Goal: Information Seeking & Learning: Ask a question

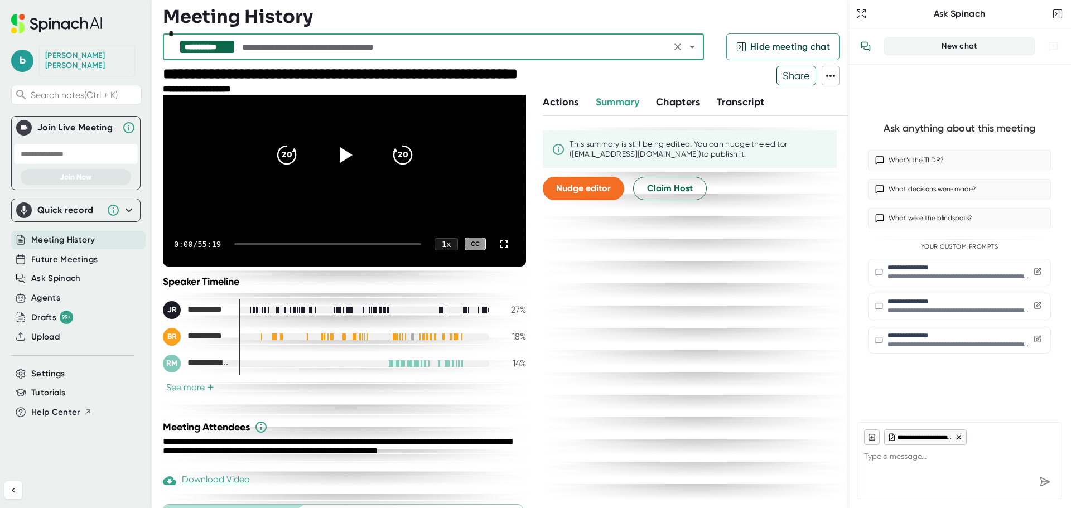
scroll to position [179, 0]
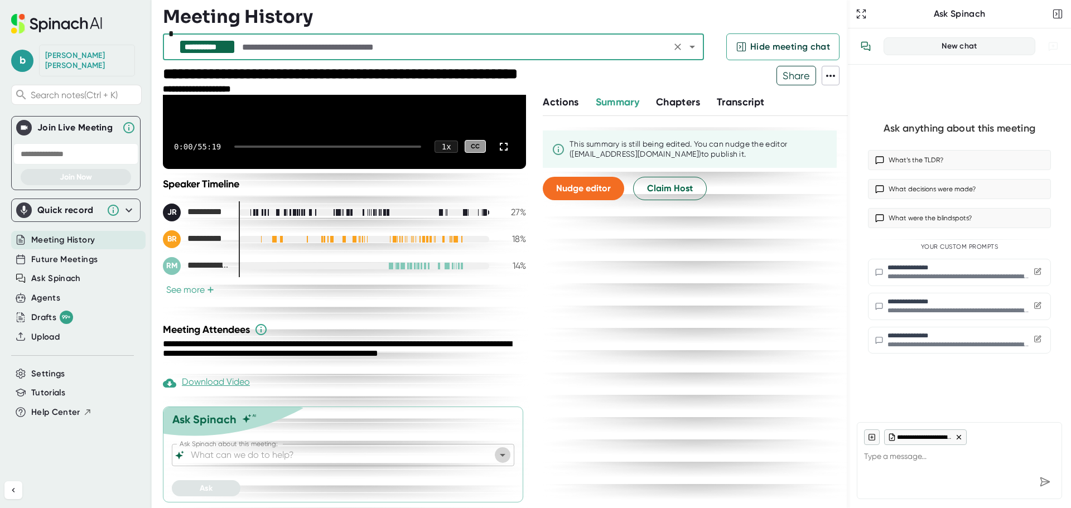
click at [497, 456] on icon "Open" at bounding box center [502, 454] width 13 height 13
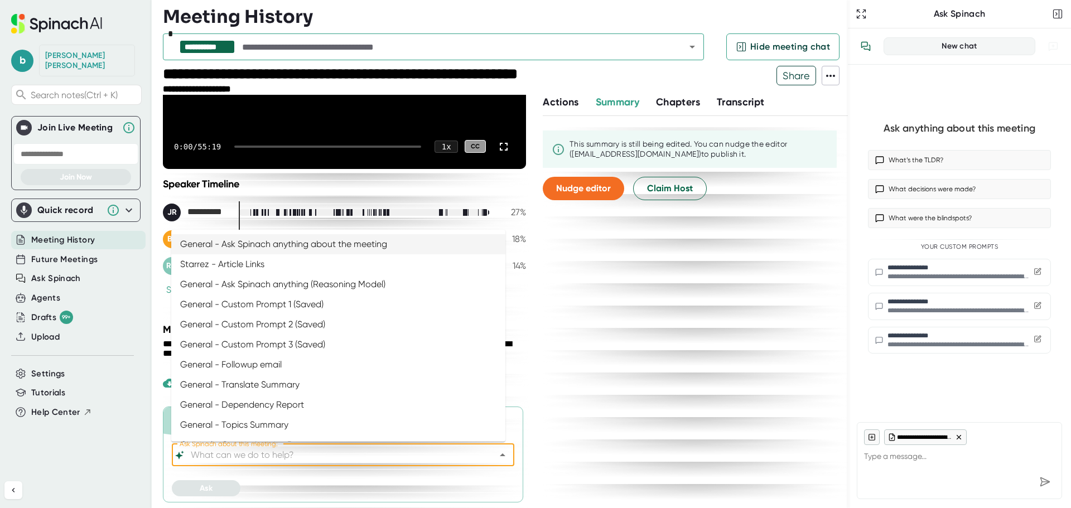
click at [282, 240] on li "General - Ask Spinach anything about the meeting" at bounding box center [338, 244] width 334 height 20
type input "General - Ask Spinach anything about the meeting"
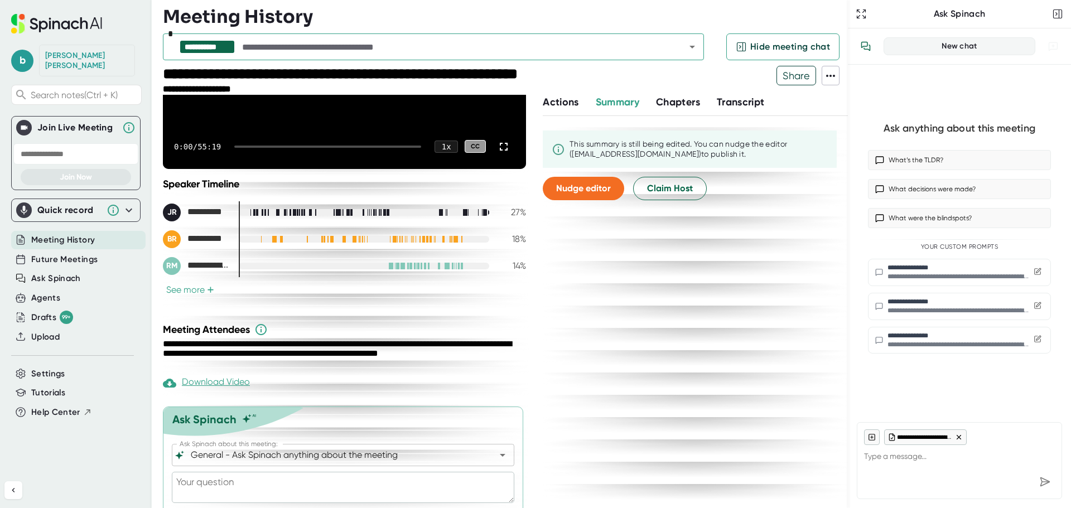
click at [226, 487] on textarea at bounding box center [343, 487] width 342 height 31
type textarea "W"
type textarea "x"
type textarea "Wh"
type textarea "x"
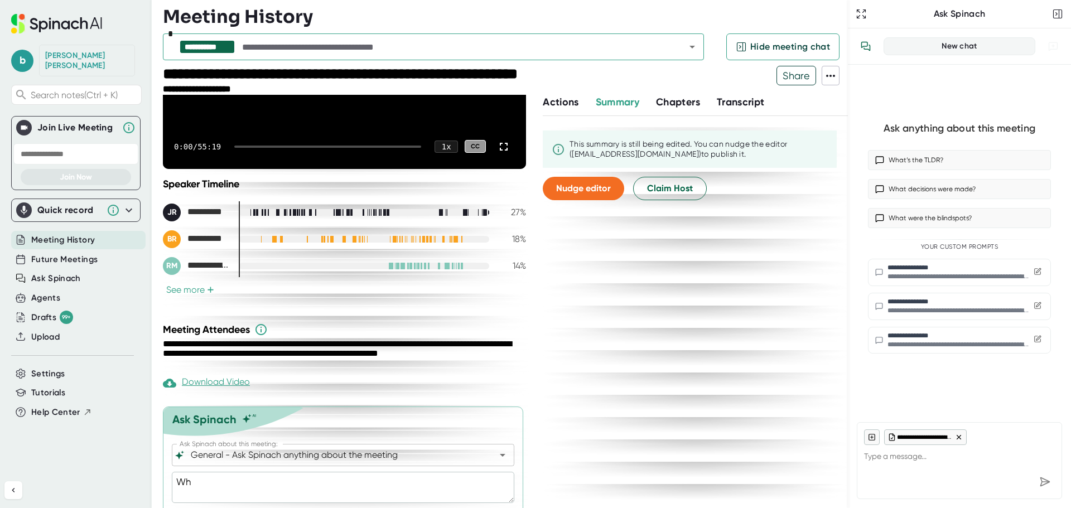
type textarea "Wha"
type textarea "x"
type textarea "What"
type textarea "x"
type textarea "What"
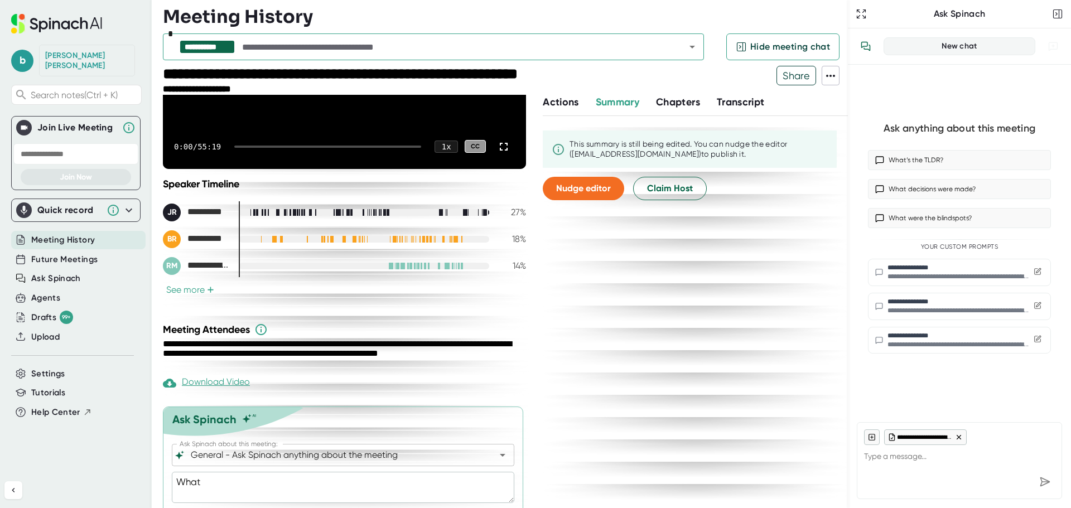
type textarea "x"
type textarea "What w"
type textarea "x"
type textarea "What we"
type textarea "x"
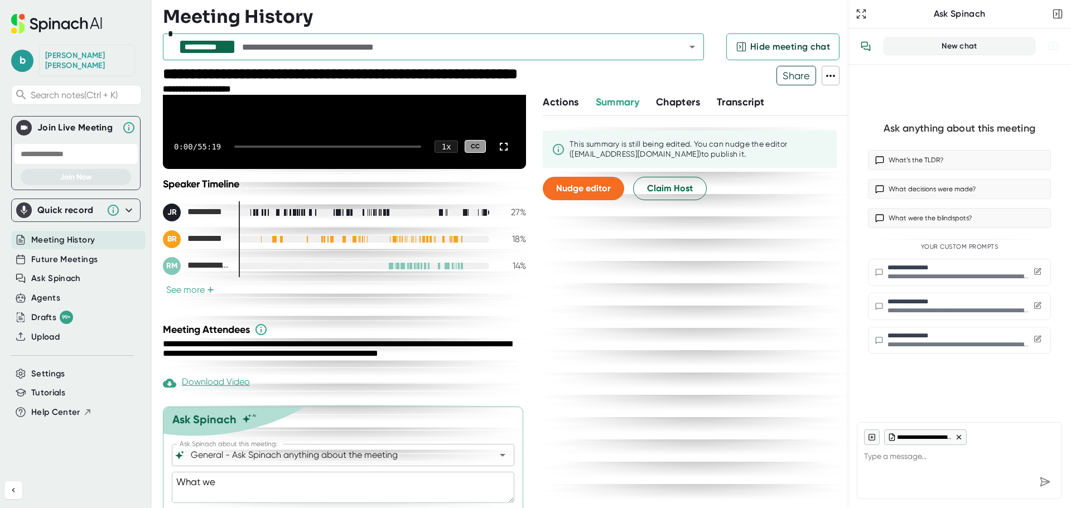
type textarea "What wer"
type textarea "x"
type textarea "What were"
type textarea "x"
type textarea "What were"
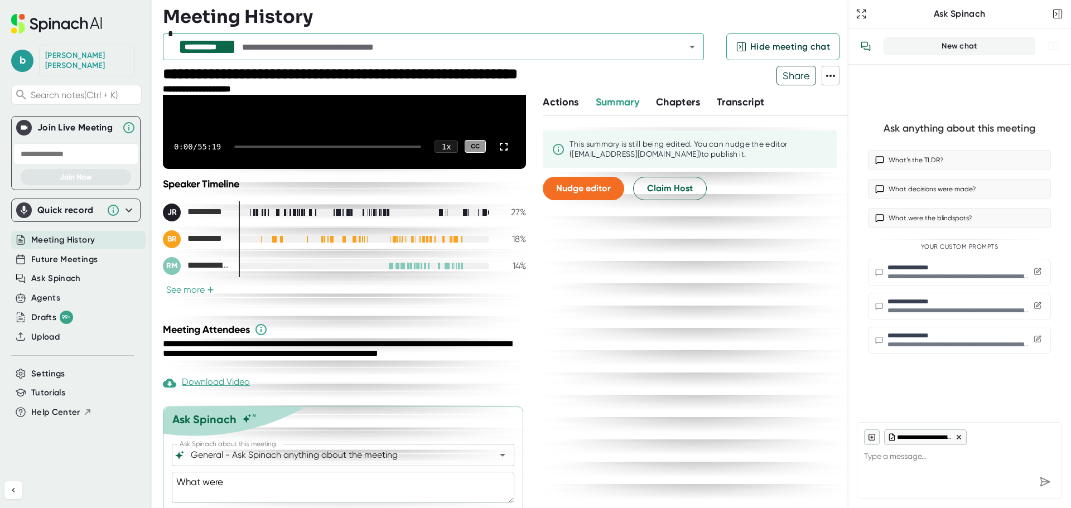
type textarea "x"
type textarea "What were t"
type textarea "x"
type textarea "What were th"
type textarea "x"
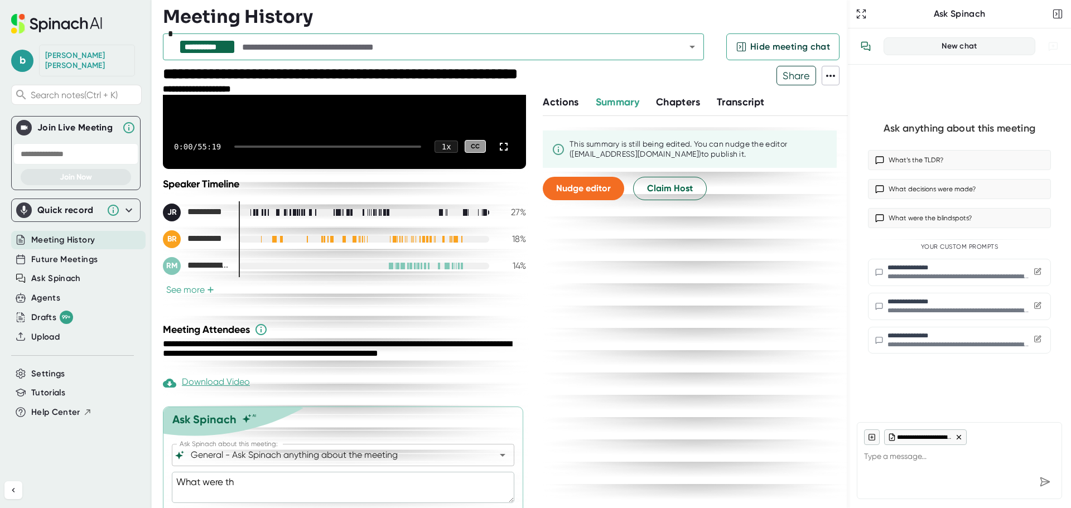
type textarea "What were the"
type textarea "x"
type textarea "What were the"
type textarea "x"
type textarea "What were the f"
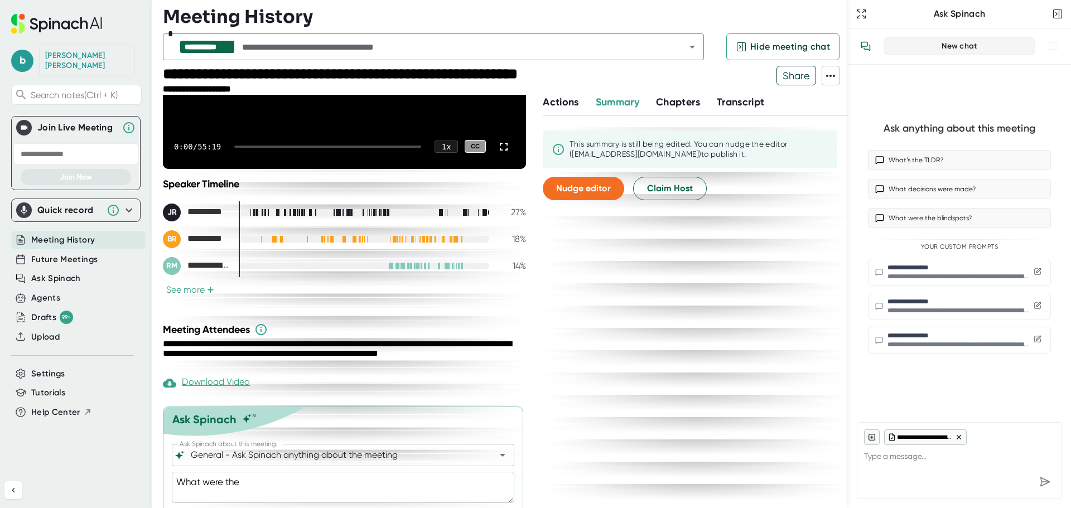
type textarea "x"
type textarea "What were the fi"
type textarea "x"
type textarea "What were the fie"
type textarea "x"
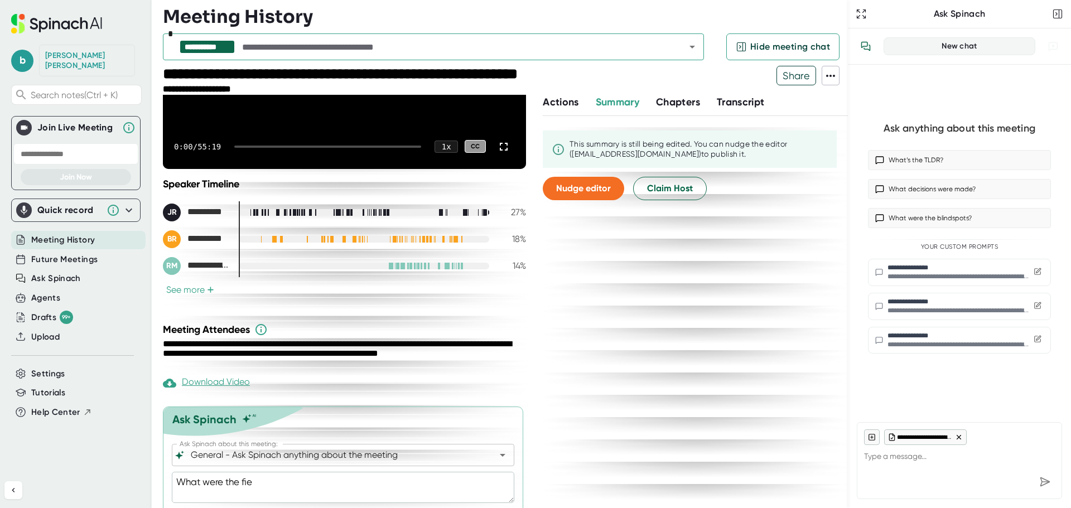
type textarea "What were the fiel"
type textarea "x"
type textarea "What were the field"
type textarea "x"
type textarea "What were the field"
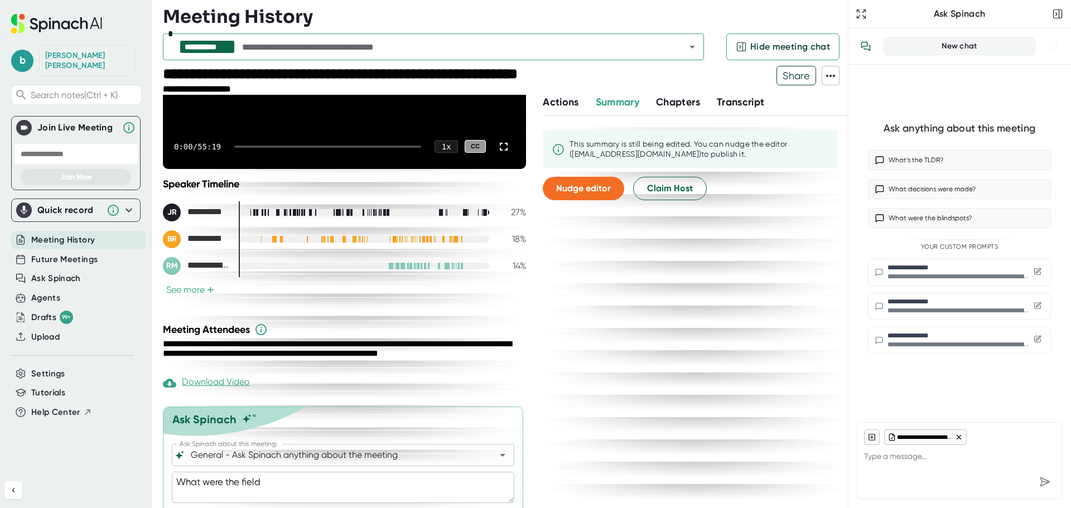
type textarea "x"
type textarea "What were the field d"
type textarea "x"
type textarea "What were the field de"
type textarea "x"
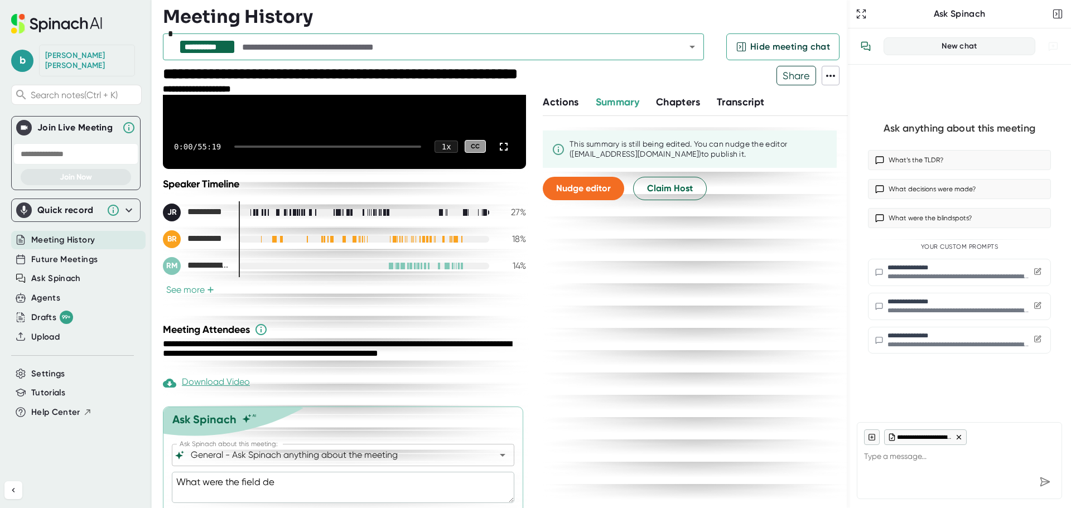
type textarea "What were the field dec"
type textarea "x"
type textarea "What were the field deci"
type textarea "x"
type textarea "What were the field decis"
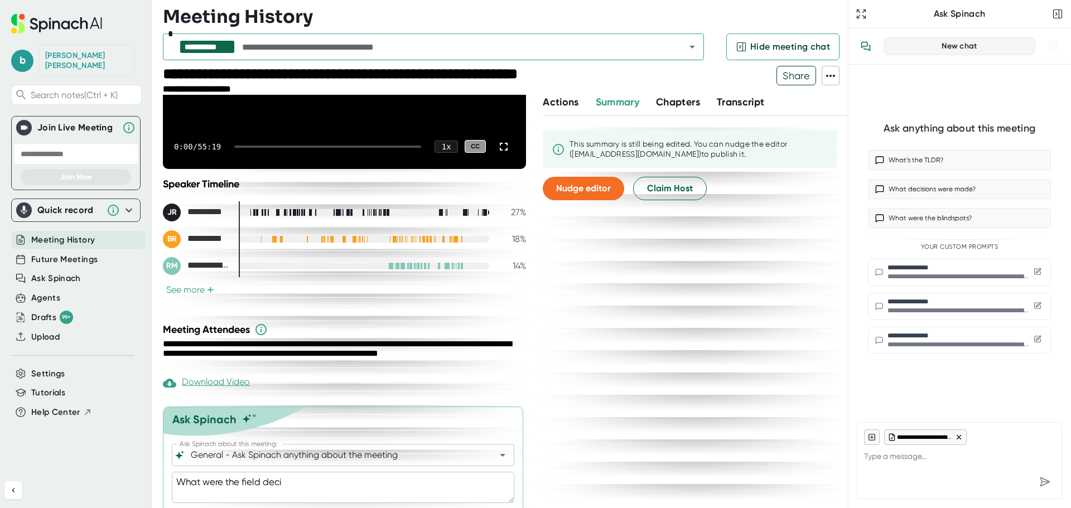
type textarea "x"
type textarea "What were the field decisi"
type textarea "x"
type textarea "What were the field decisio"
type textarea "x"
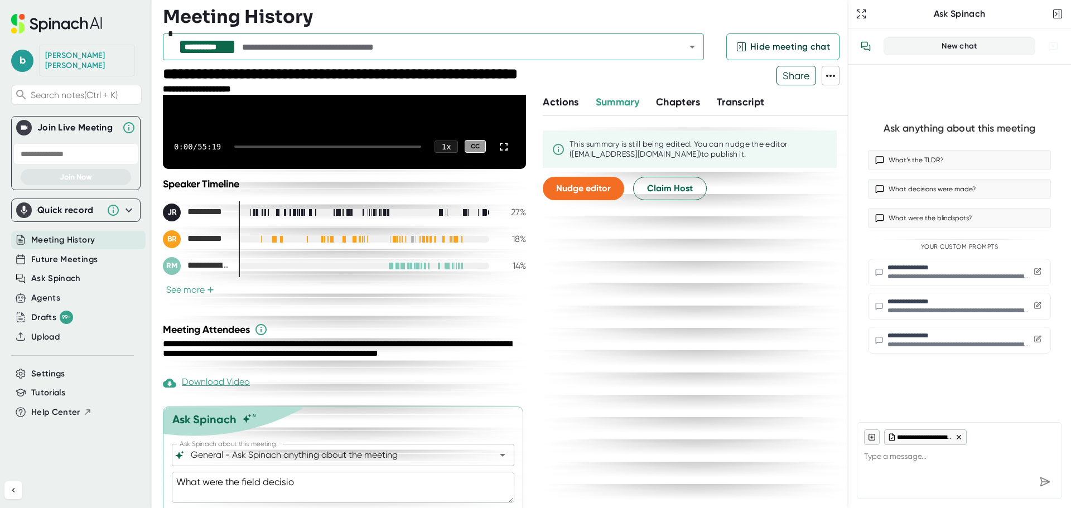
type textarea "What were the field decision"
type textarea "x"
type textarea "What were the field decisions"
type textarea "x"
type textarea "What were the field decisions"
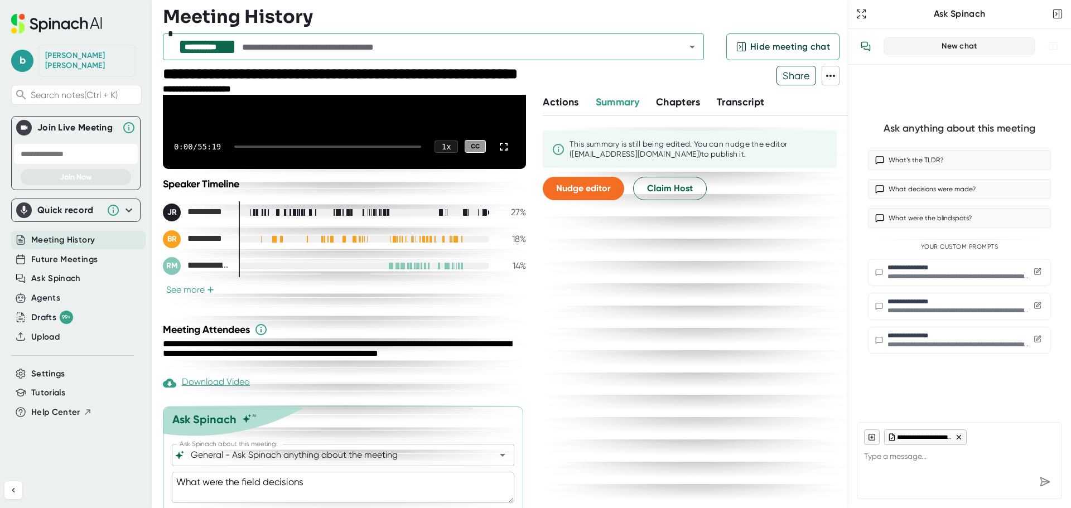
type textarea "x"
type textarea "What were the field decisions r"
type textarea "x"
type textarea "What were the field decisions re"
type textarea "x"
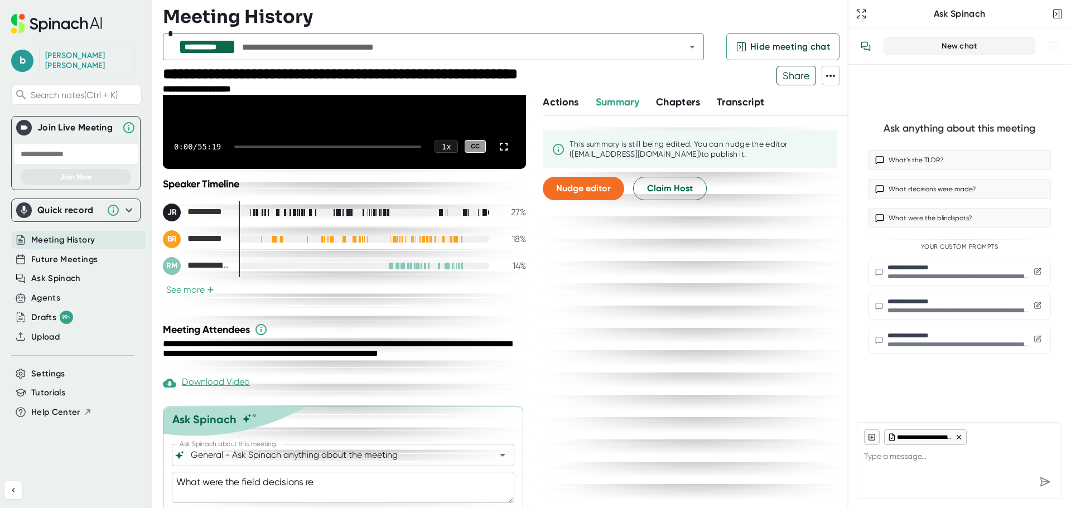
type textarea "What were the field decisions rel"
type textarea "x"
type textarea "What were the field decisions [MEDICAL_DATA]"
type textarea "x"
type textarea "What were the field decisions relat"
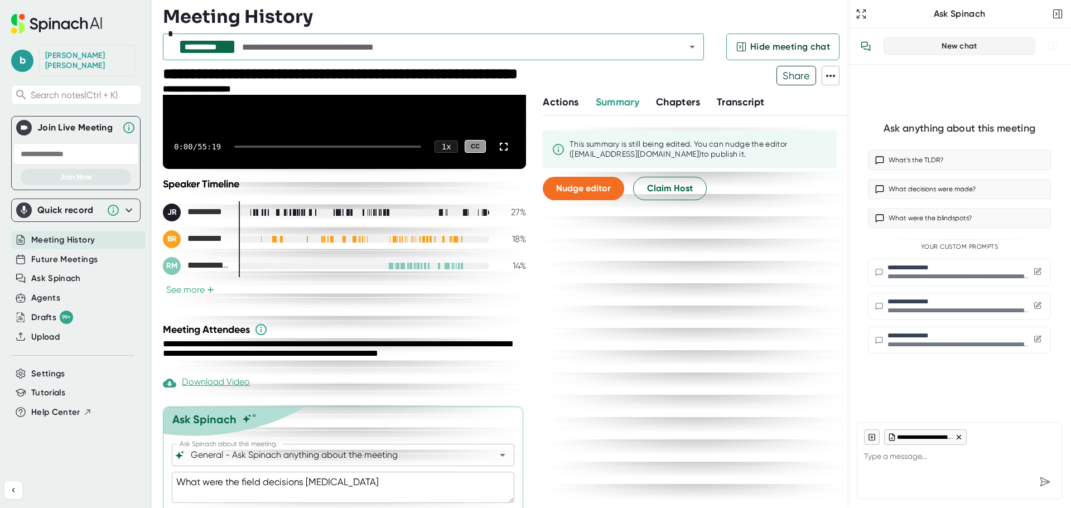
type textarea "x"
type textarea "What were the field decisions relate"
type textarea "x"
type textarea "What were the field decisions related"
type textarea "x"
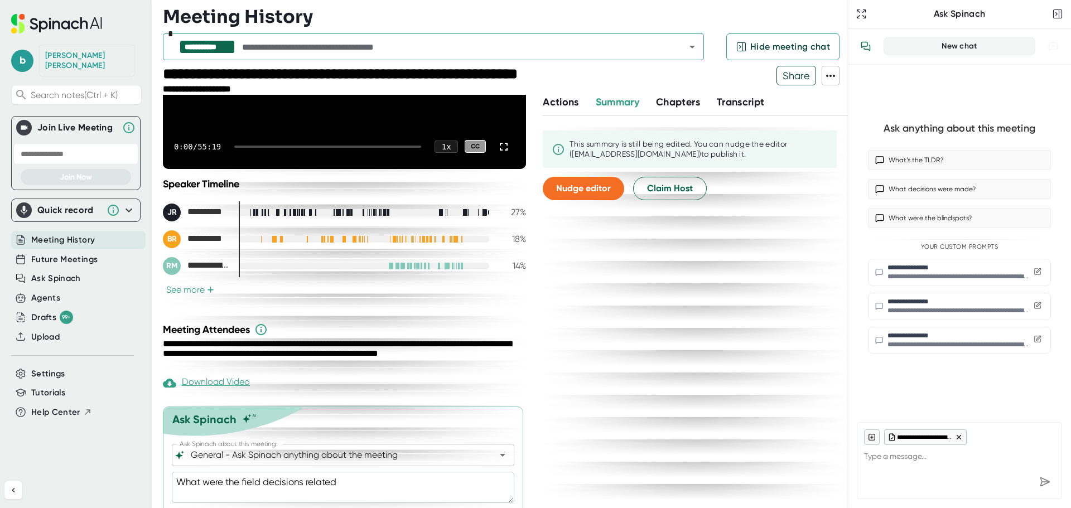
type textarea "What were the field decisions related"
type textarea "x"
type textarea "What were the field decisions related t"
type textarea "x"
type textarea "What were the field decisions related to"
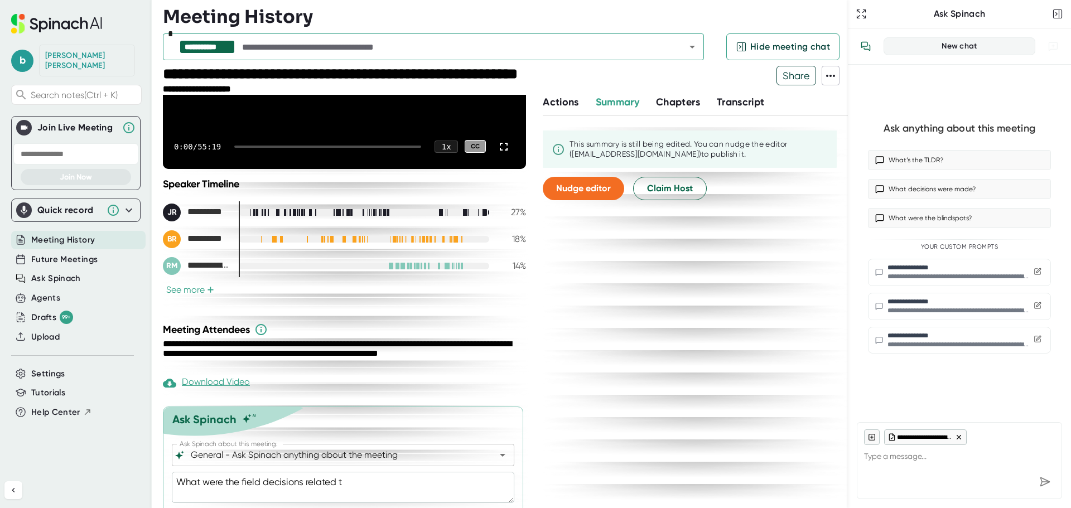
type textarea "x"
type textarea "What were the field decisions related to"
type textarea "x"
type textarea "What were the field decisions related to p"
type textarea "x"
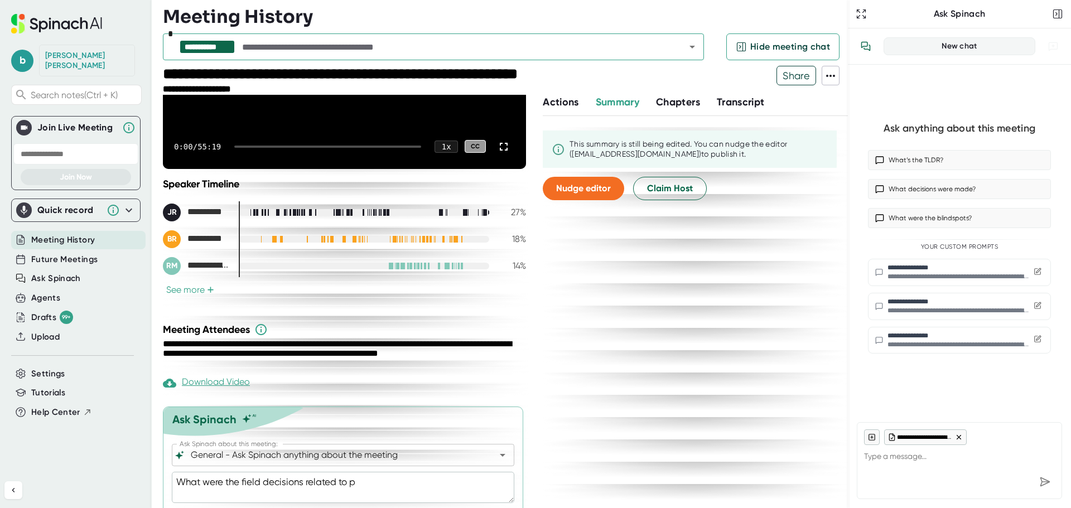
type textarea "What were the field decisions related to pa"
type textarea "x"
type textarea "What were the field decisions related to pay"
type textarea "x"
type textarea "What were the field decisions related to paym"
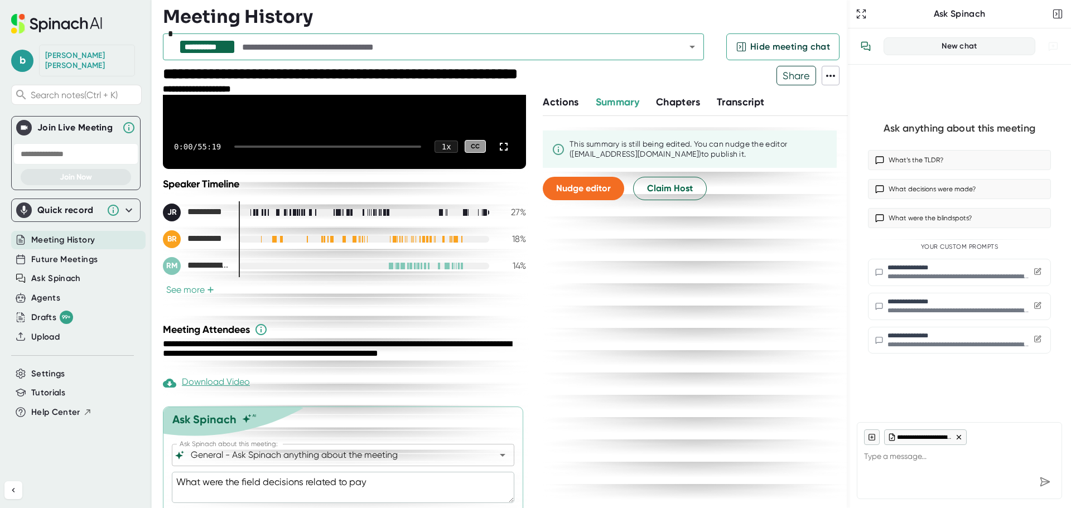
type textarea "x"
type textarea "What were the field decisions related to payme"
type textarea "x"
type textarea "What were the field decisions related to paymen"
type textarea "x"
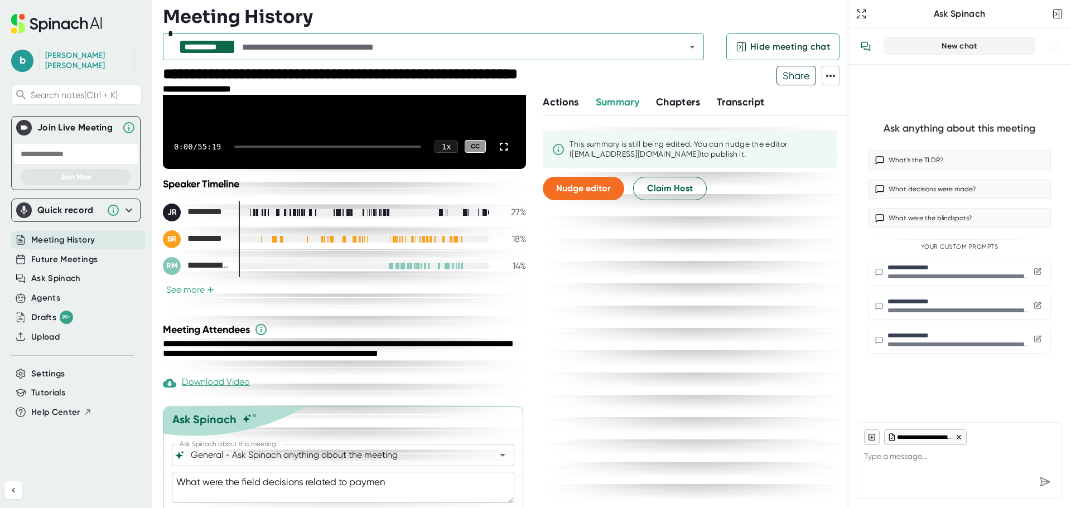
type textarea "What were the field decisions related to payment"
type textarea "x"
type textarea "What were the field decisions related to payment"
type textarea "x"
type textarea "What were the field decisions related to payment i"
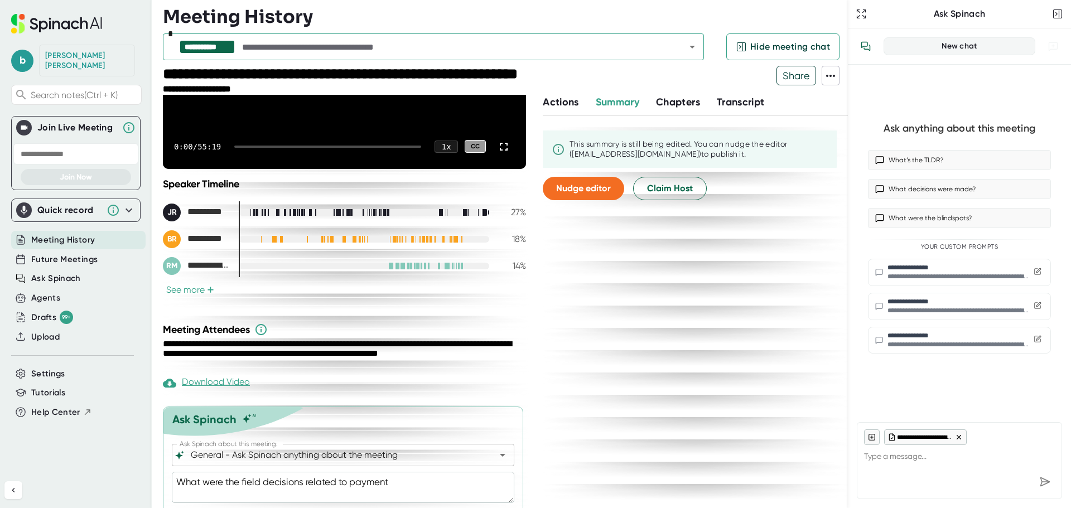
type textarea "x"
type textarea "What were the field decisions related to payment im"
type textarea "x"
type textarea "What were the field decisions related to payment imp"
type textarea "x"
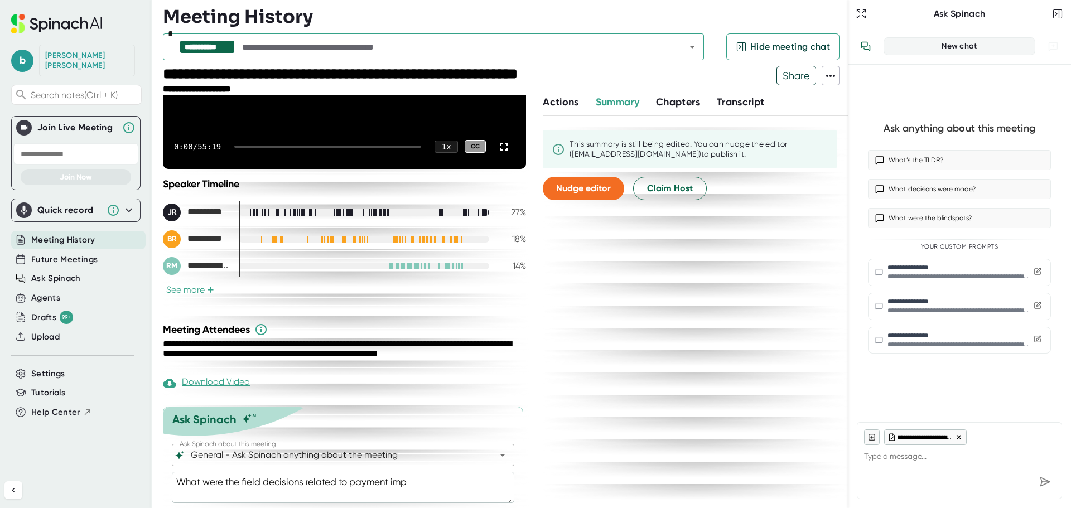
type textarea "What were the field decisions related to payment impo"
type textarea "x"
type textarea "What were the field decisions related to payment impor"
type textarea "x"
type textarea "What were the field decisions related to payment import"
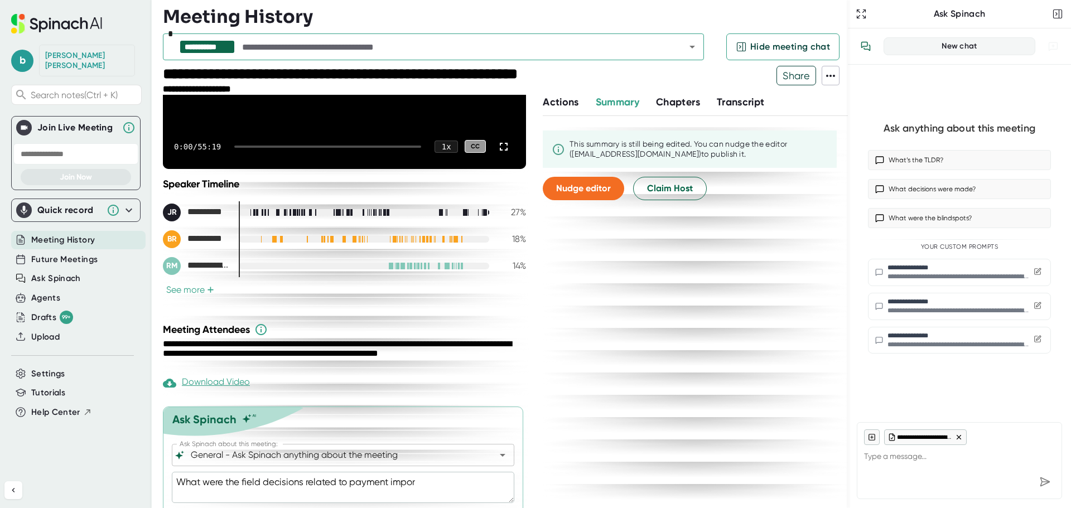
type textarea "x"
type textarea "What were the field decisions related to payment import?"
type textarea "x"
type textarea "What were the field decisions related to payment import?"
type textarea "x"
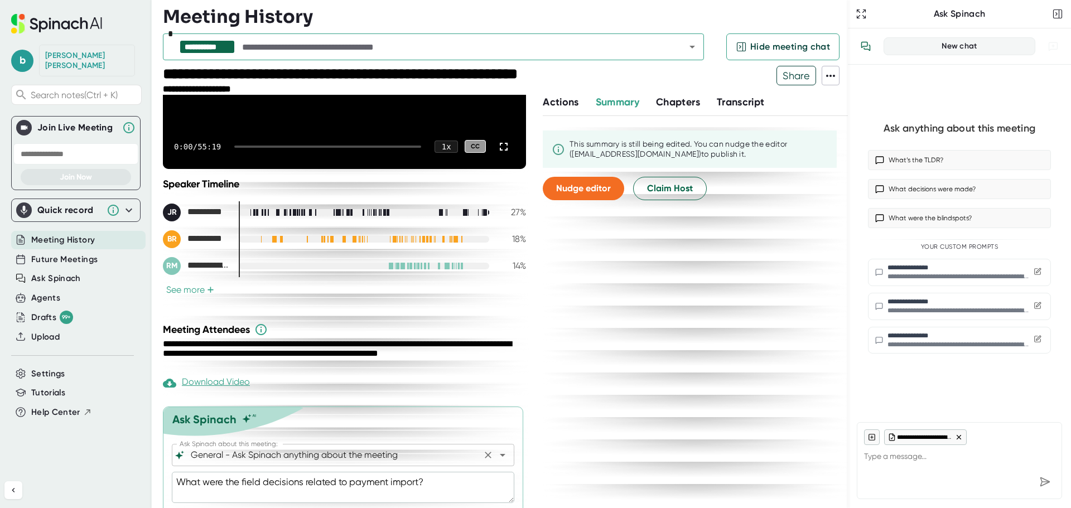
scroll to position [210, 0]
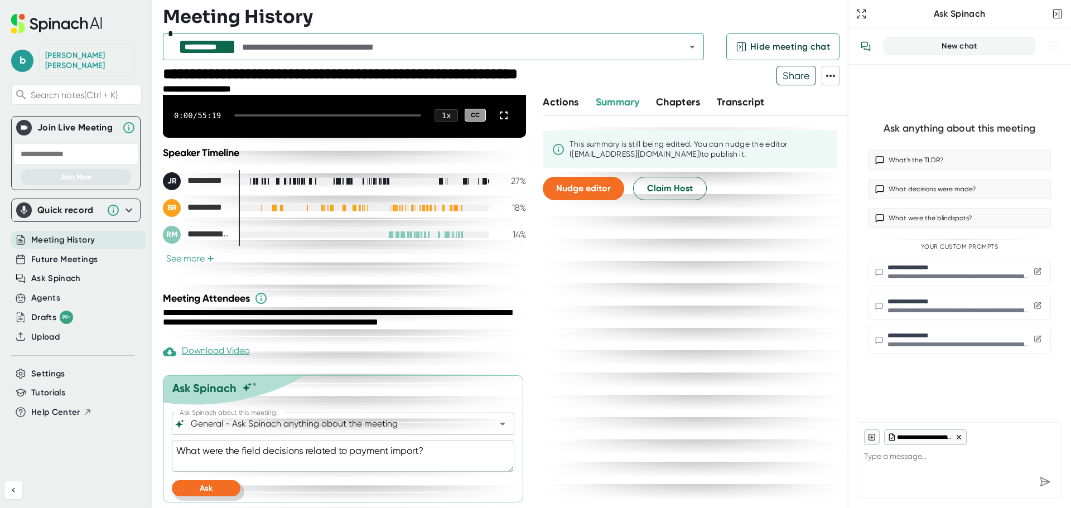
type textarea "What were the field decisions related to payment import?"
click at [221, 481] on button "Ask" at bounding box center [206, 488] width 69 height 16
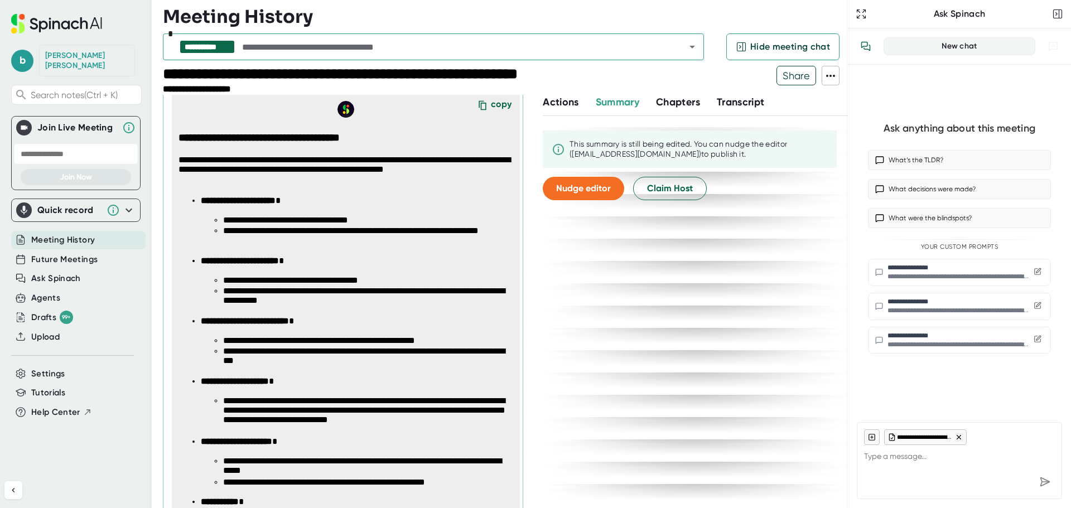
scroll to position [656, 0]
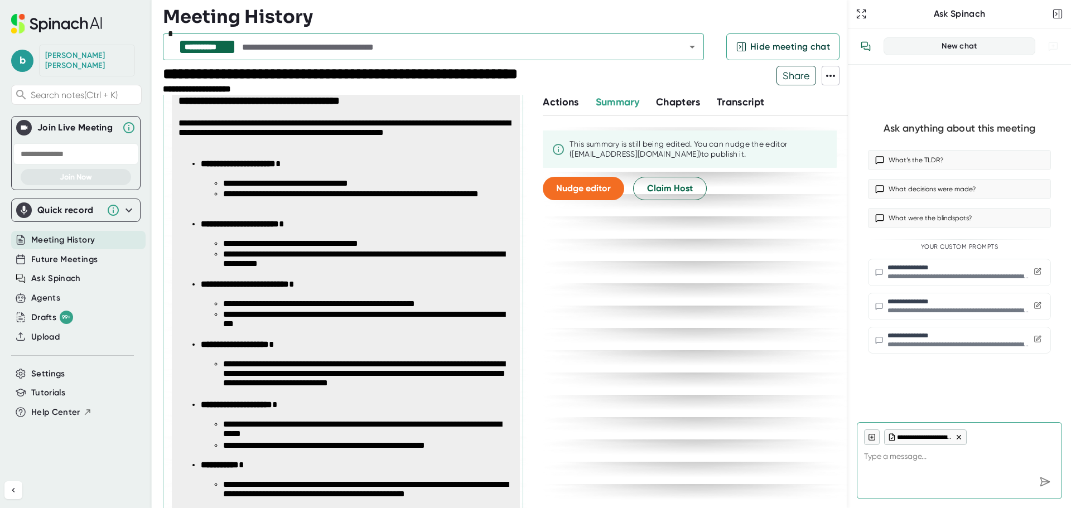
click at [293, 180] on li "**********" at bounding box center [367, 183] width 289 height 11
drag, startPoint x: 201, startPoint y: 164, endPoint x: 312, endPoint y: 163, distance: 111.5
click at [312, 163] on p "**********" at bounding box center [357, 164] width 312 height 11
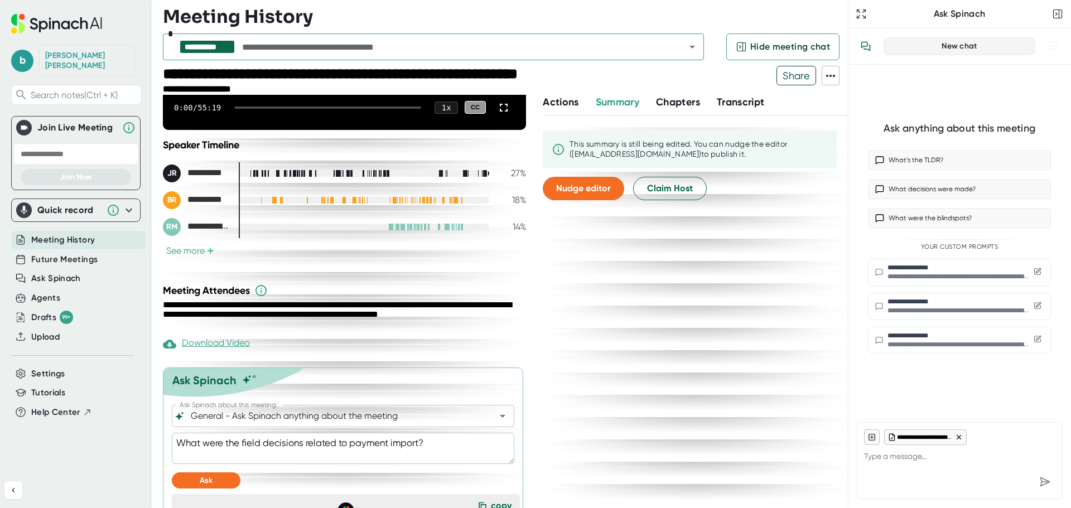
scroll to position [339, 0]
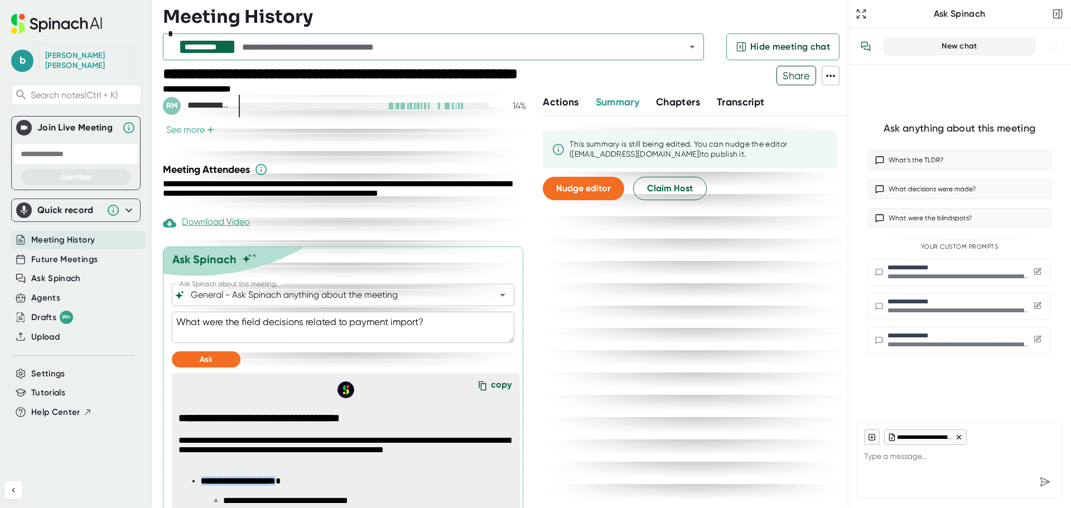
type textarea "x"
drag, startPoint x: 238, startPoint y: 345, endPoint x: 179, endPoint y: 321, distance: 64.0
click at [179, 321] on textarea "What were the field decisions related to payment import?" at bounding box center [343, 327] width 342 height 31
type textarea "I"
type textarea "x"
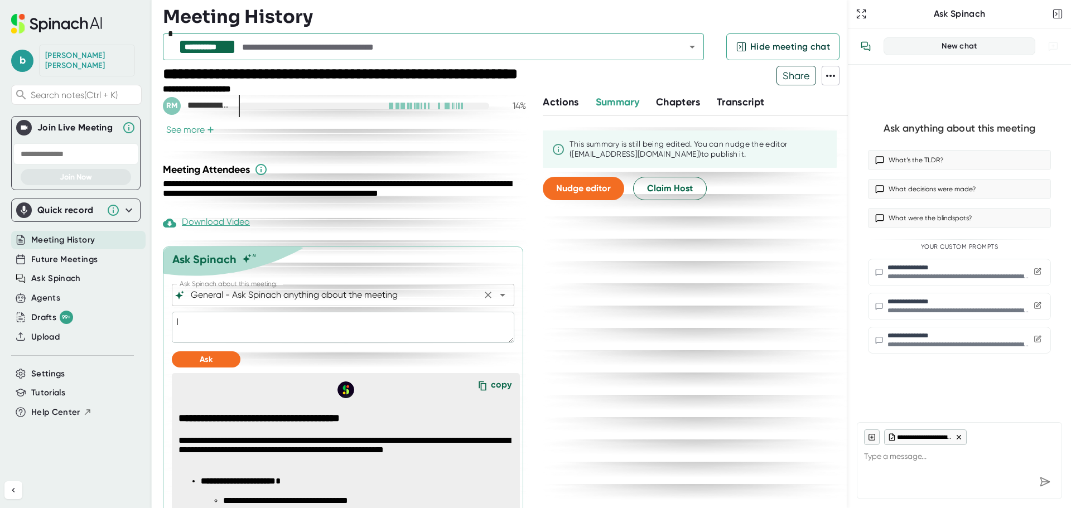
type textarea "Is"
type textarea "x"
type textarea "Is"
type textarea "x"
type textarea "Is t"
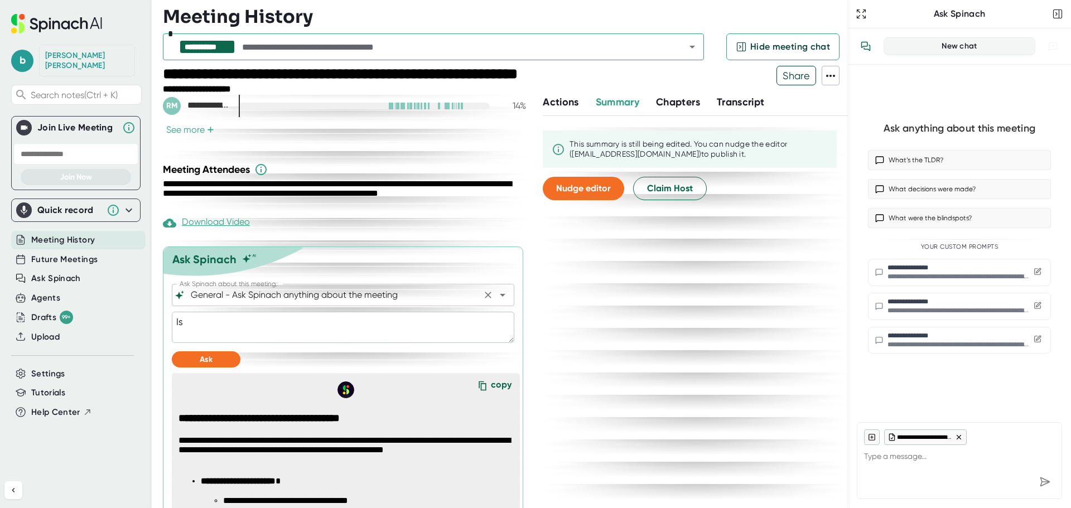
type textarea "x"
type textarea "Is ta"
type textarea "x"
type textarea "Is taf"
type textarea "x"
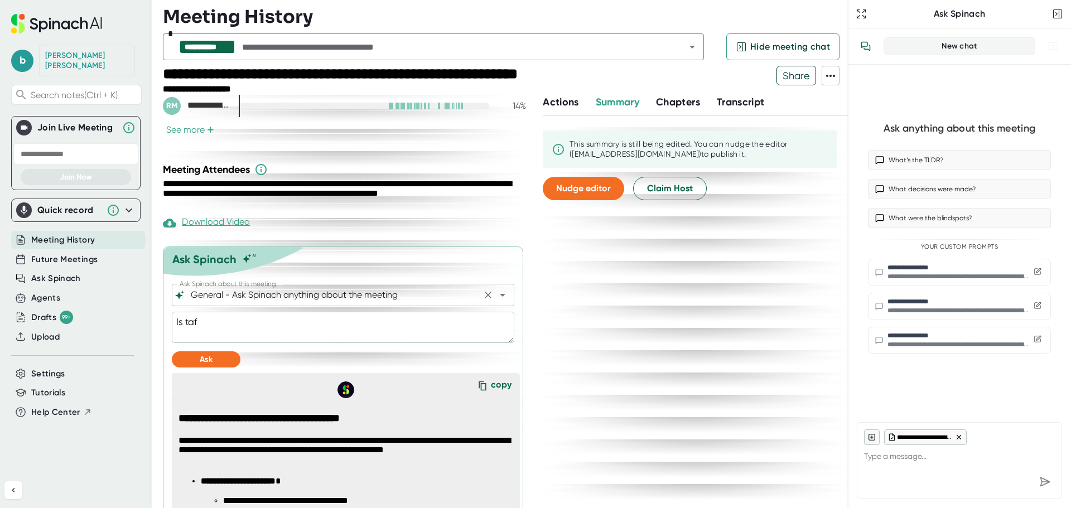
type textarea "Is tafe"
type textarea "x"
type textarea "Is taf"
type textarea "x"
type textarea "Is ta"
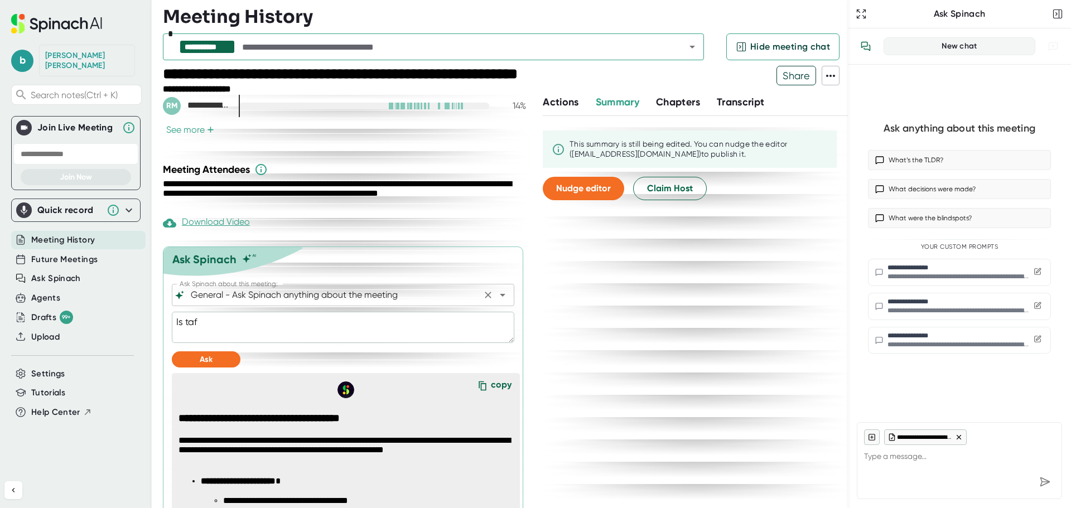
type textarea "x"
type textarea "Is tag"
type textarea "x"
type textarea "Is tag"
type textarea "x"
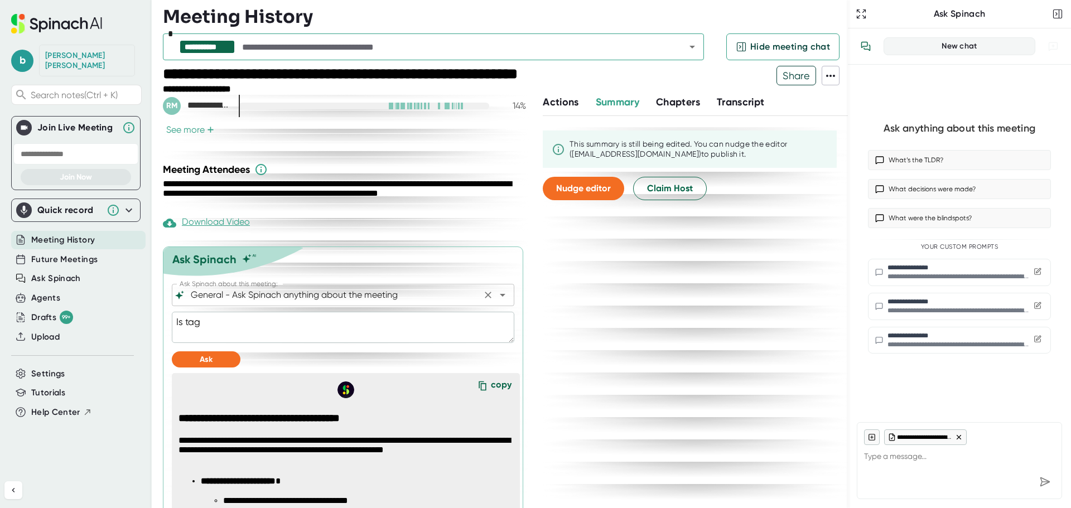
type textarea "Is tag f"
type textarea "x"
type textarea "Is tag fi"
type textarea "x"
type textarea "Is tag fin"
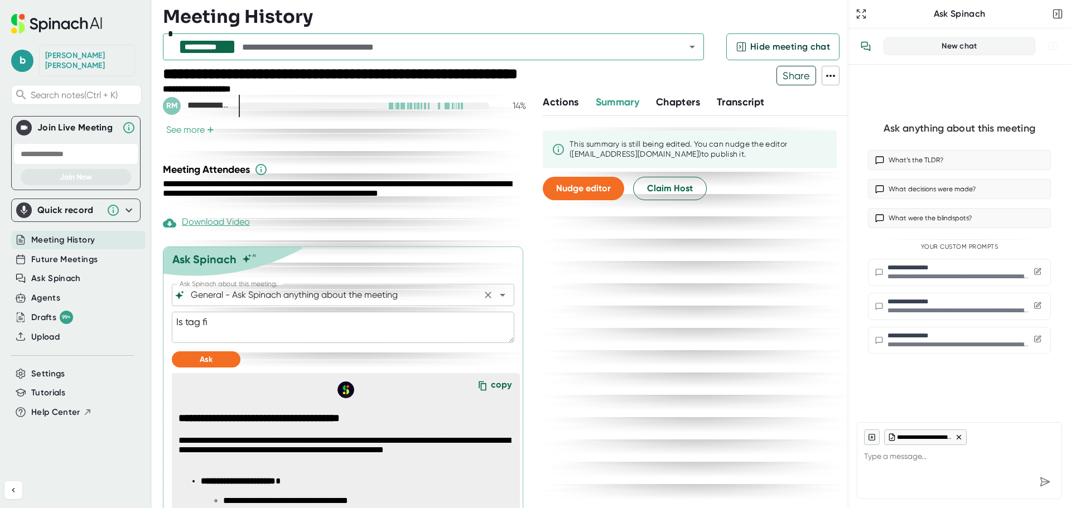
type textarea "x"
type textarea "Is tag fina"
type textarea "x"
type textarea "Is tag [PERSON_NAME]"
type textarea "x"
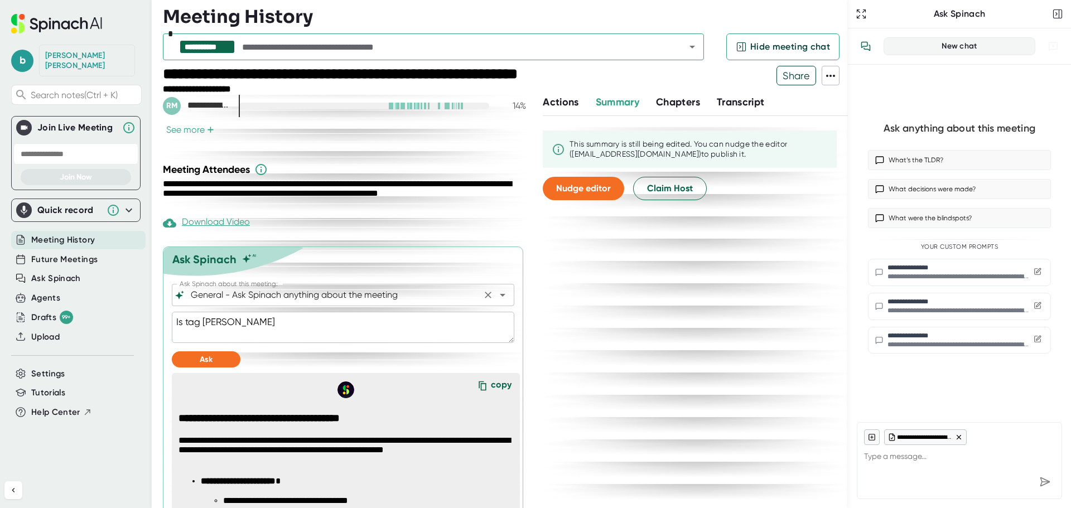
type textarea "Is tag financ"
type textarea "x"
type textarea "Is tag finance"
type textarea "x"
type textarea "Is tag finance"
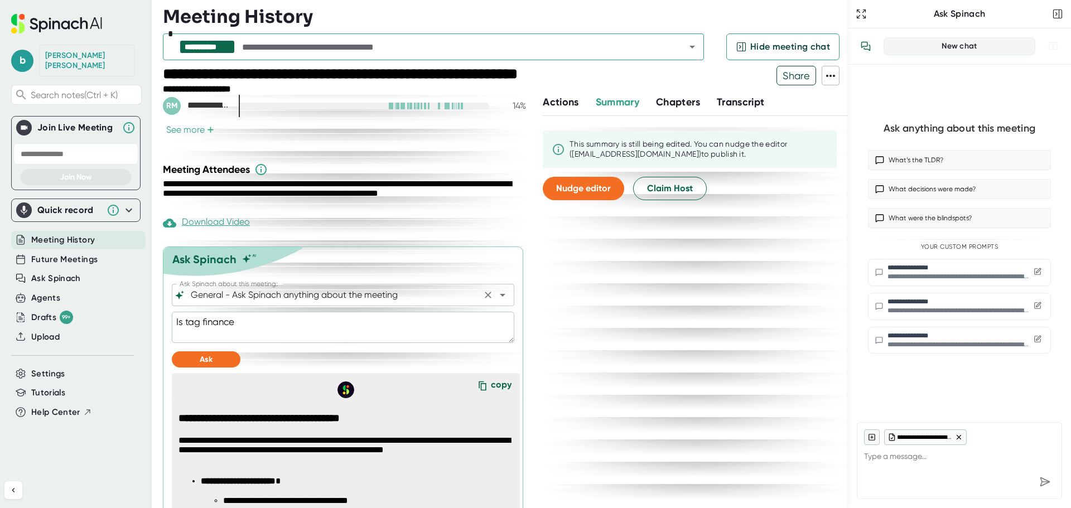
type textarea "x"
type textarea "Is tag finance f"
type textarea "x"
type textarea "Is tag finance fi"
type textarea "x"
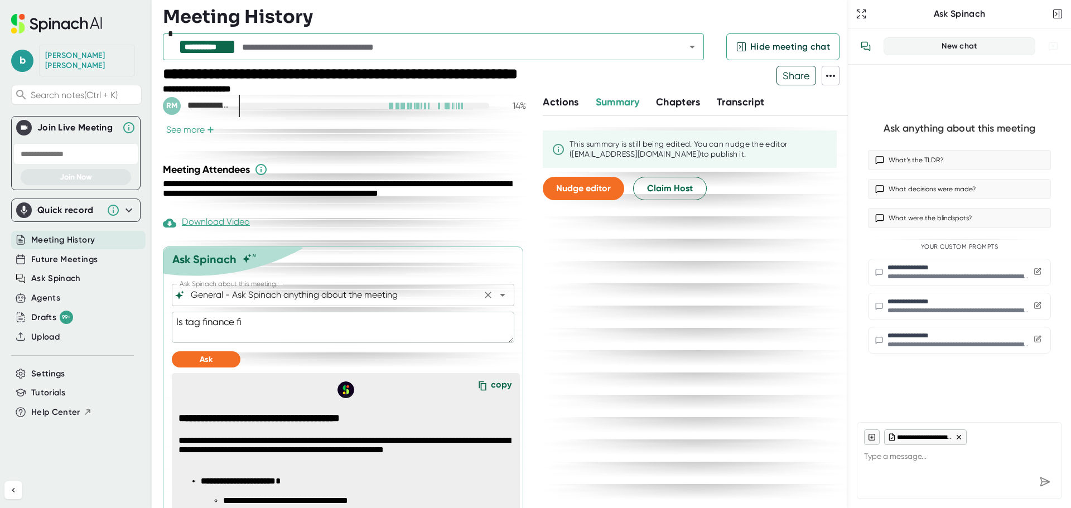
type textarea "Is tag finance fie"
type textarea "x"
type textarea "Is tag finance fiel"
type textarea "x"
type textarea "Is tag finance field"
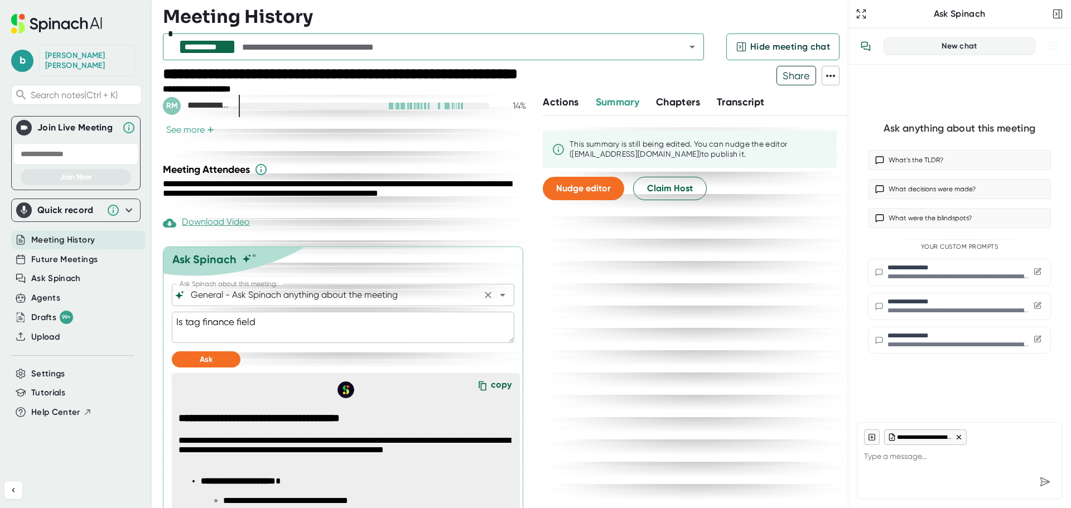
type textarea "x"
type textarea "Is tag finance field"
type textarea "x"
type textarea "Is tag finance field b"
type textarea "x"
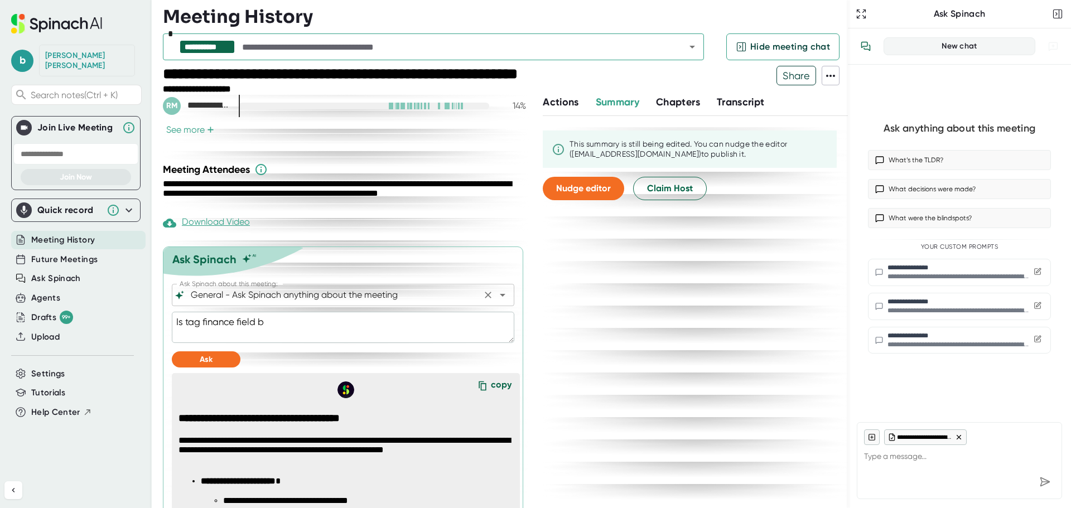
type textarea "Is tag finance field be"
type textarea "x"
type textarea "Is tag finance field bei"
type textarea "x"
type textarea "Is tag finance field bein"
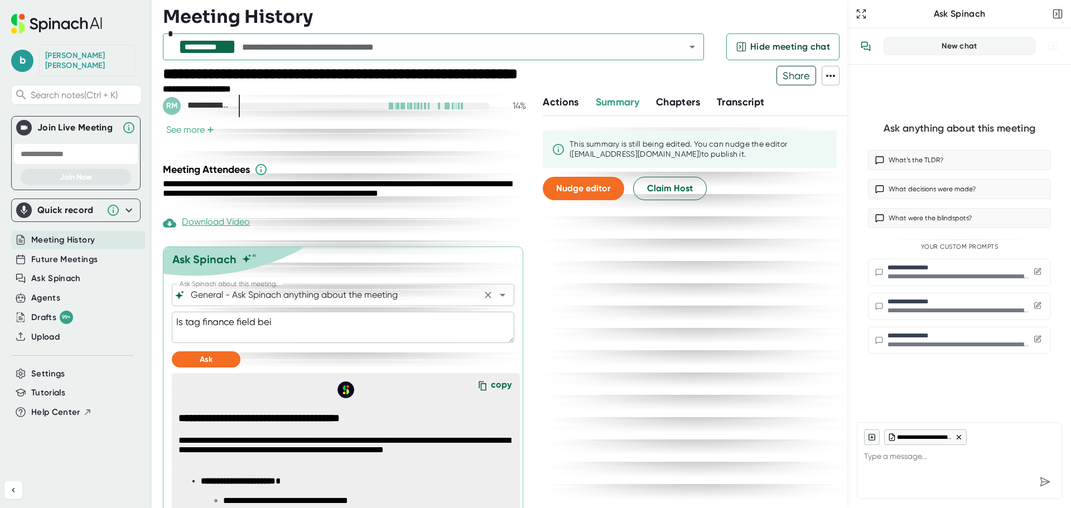
type textarea "x"
type textarea "Is tag finance field being"
type textarea "x"
type textarea "Is tag finance field being"
type textarea "x"
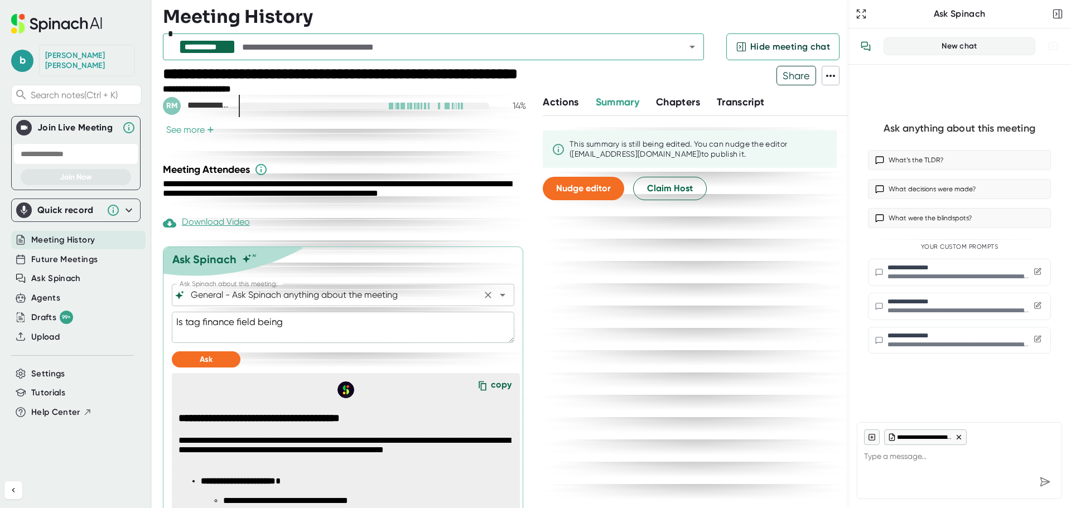
type textarea "Is tag finance field being u"
type textarea "x"
type textarea "Is tag finance field being us"
type textarea "x"
type textarea "Is tag finance field being use"
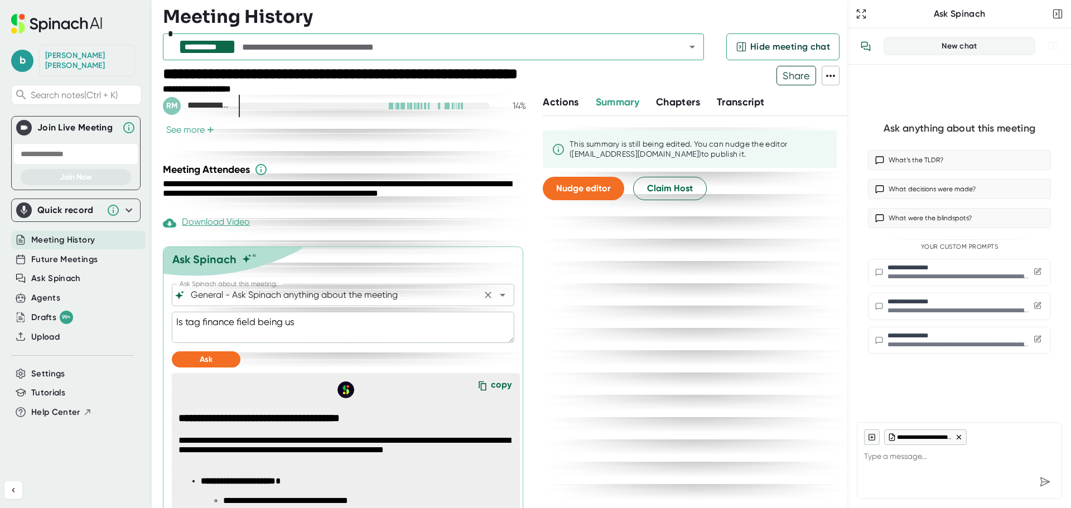
type textarea "x"
type textarea "Is tag finance field being used"
type textarea "x"
type textarea "Is tag finance field being used?"
type textarea "x"
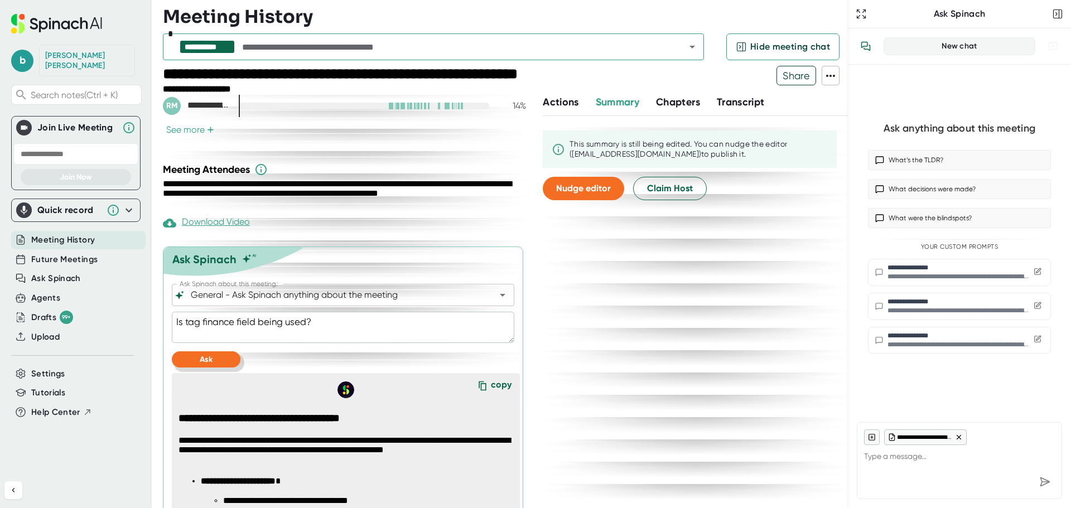
type textarea "Is tag finance field being used?"
click at [210, 355] on span "Ask" at bounding box center [206, 359] width 13 height 9
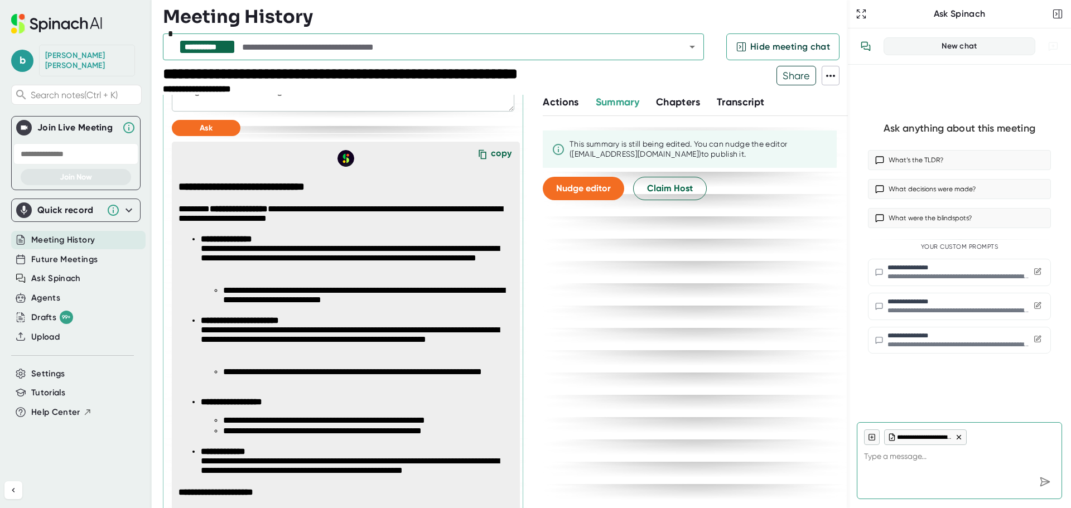
scroll to position [562, 0]
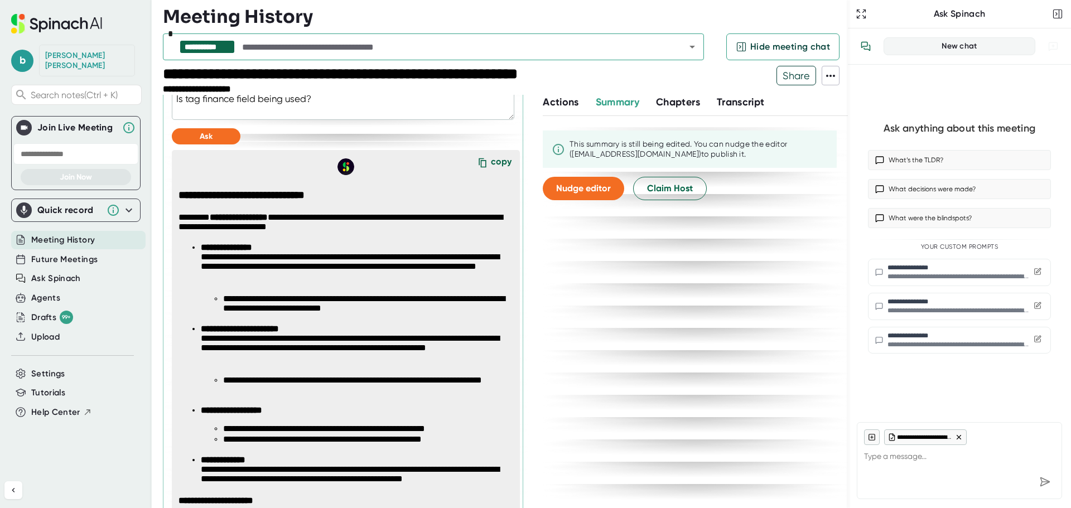
type textarea "x"
